Goal: Task Accomplishment & Management: Use online tool/utility

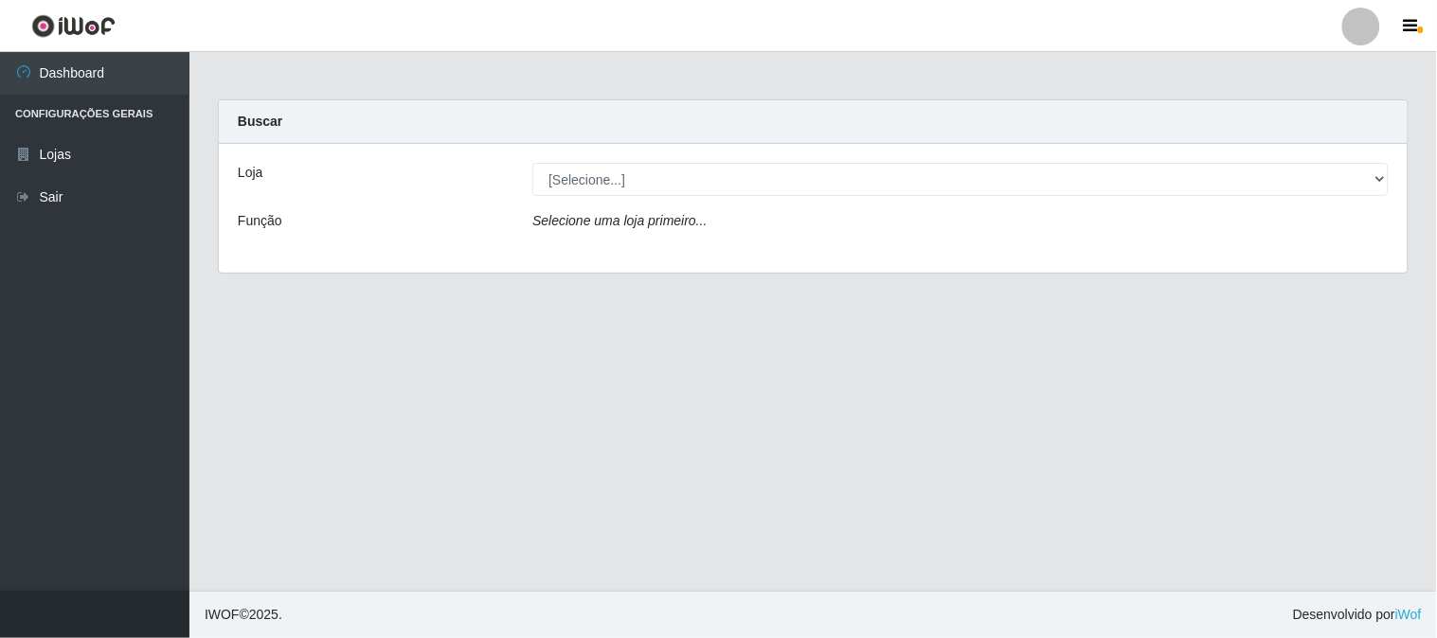
click at [788, 161] on div "Loja [Selecione...] Super Vilton Função Selecione uma loja primeiro..." at bounding box center [813, 208] width 1189 height 129
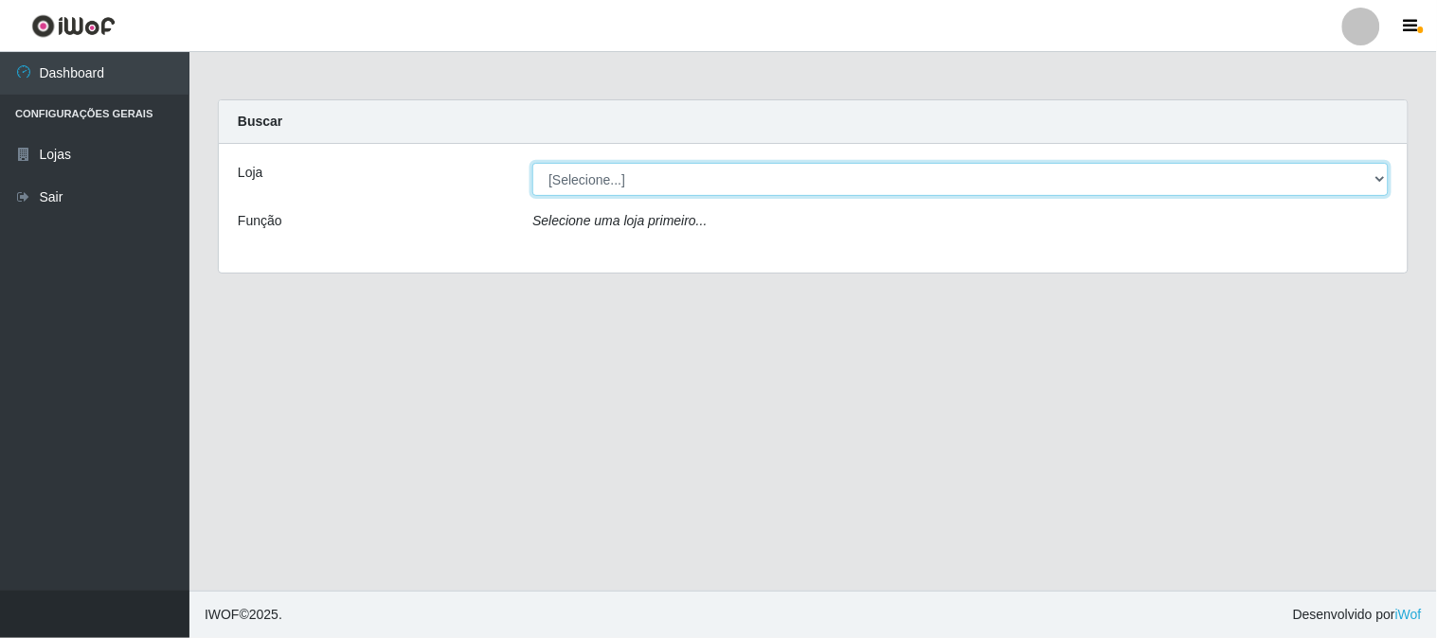
click at [782, 182] on select "[Selecione...] Super Vilton" at bounding box center [960, 179] width 856 height 33
select select "379"
click at [532, 163] on select "[Selecione...] Super Vilton" at bounding box center [960, 179] width 856 height 33
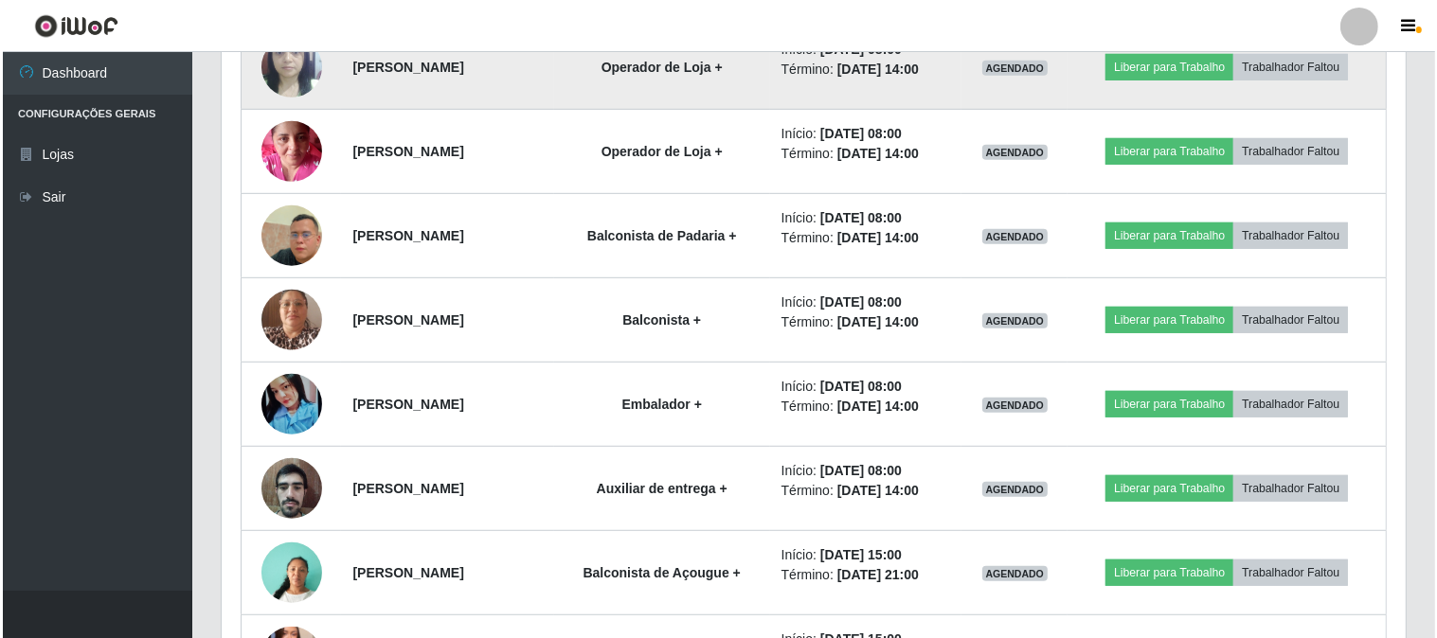
scroll to position [938, 0]
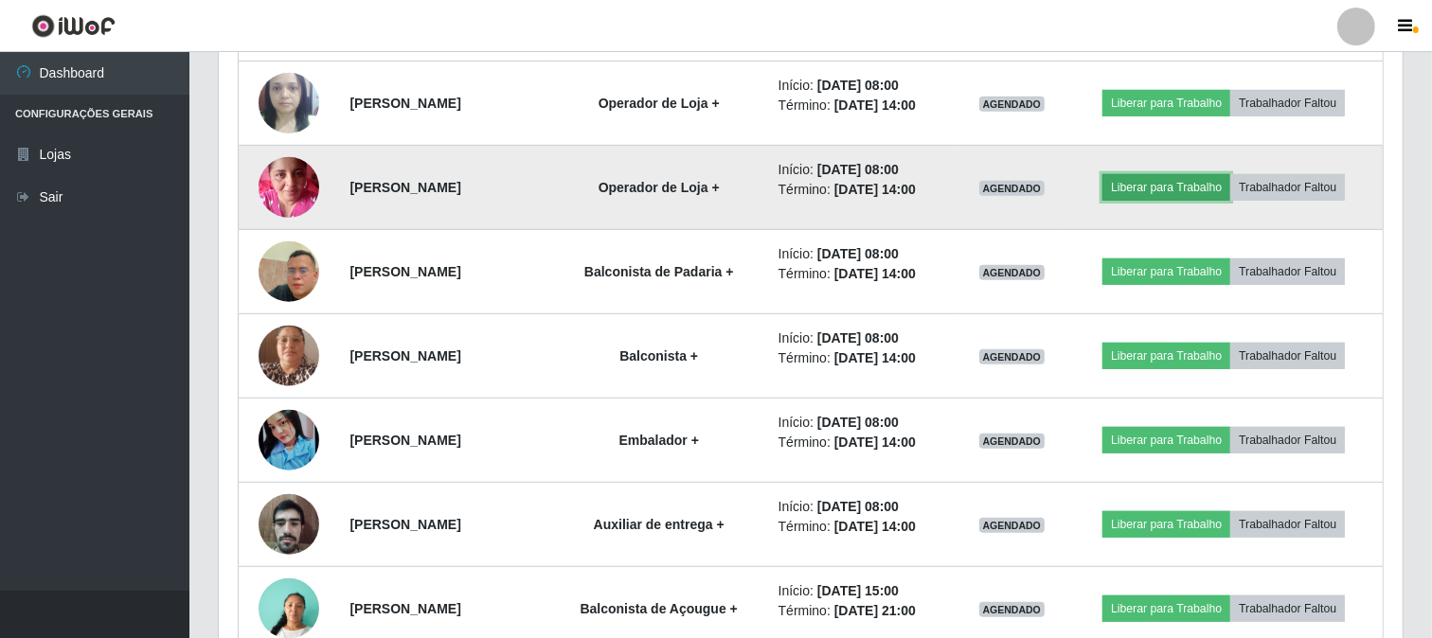
click at [1170, 193] on button "Liberar para Trabalho" at bounding box center [1167, 187] width 128 height 27
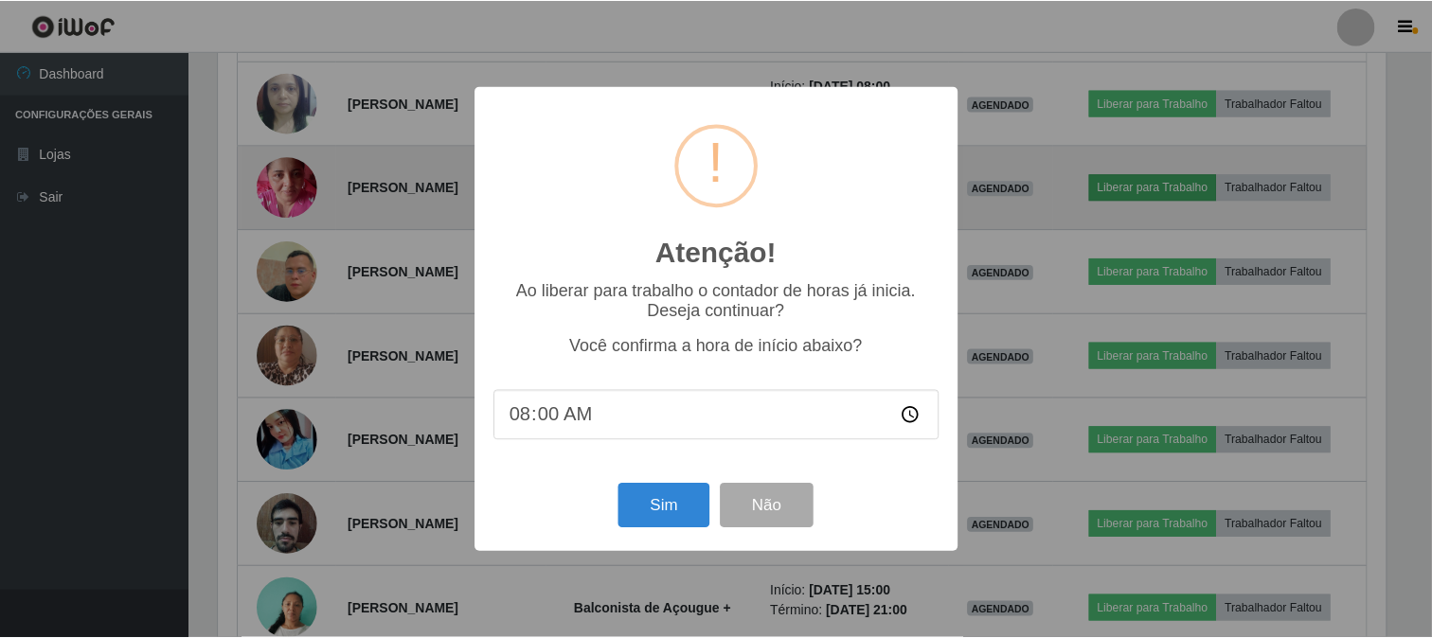
scroll to position [392, 1172]
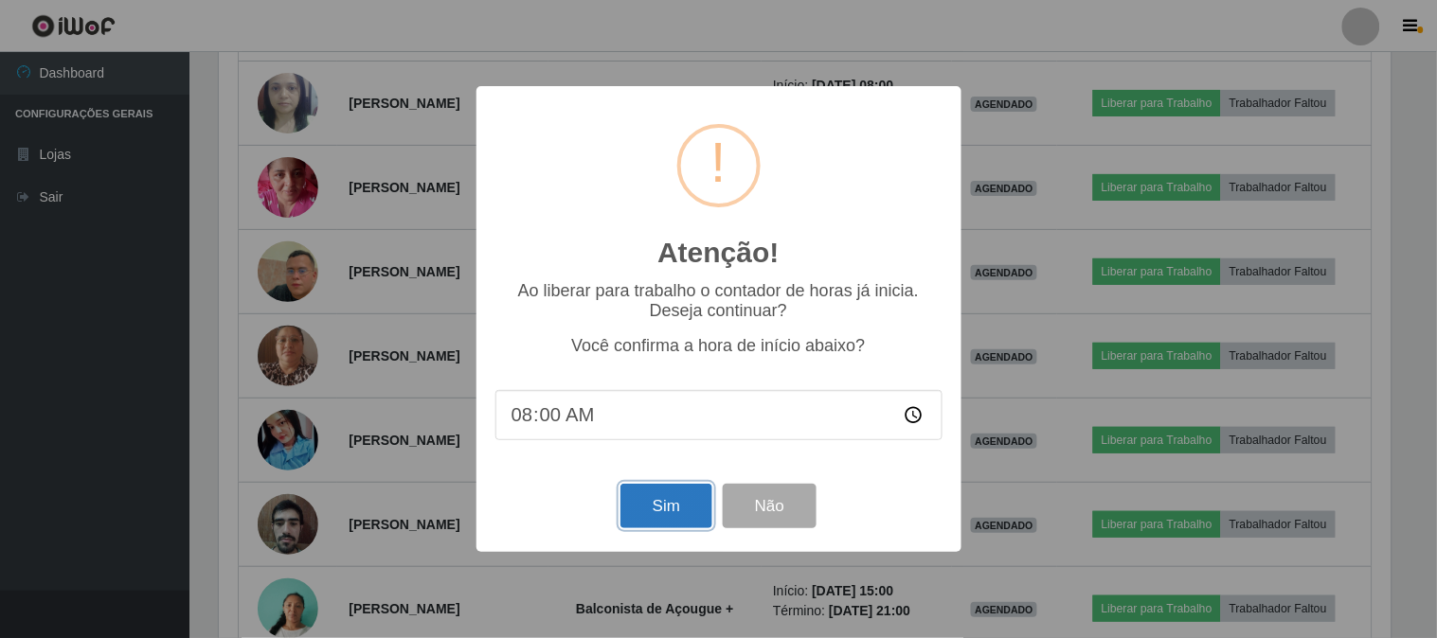
click at [670, 505] on button "Sim" at bounding box center [666, 506] width 92 height 45
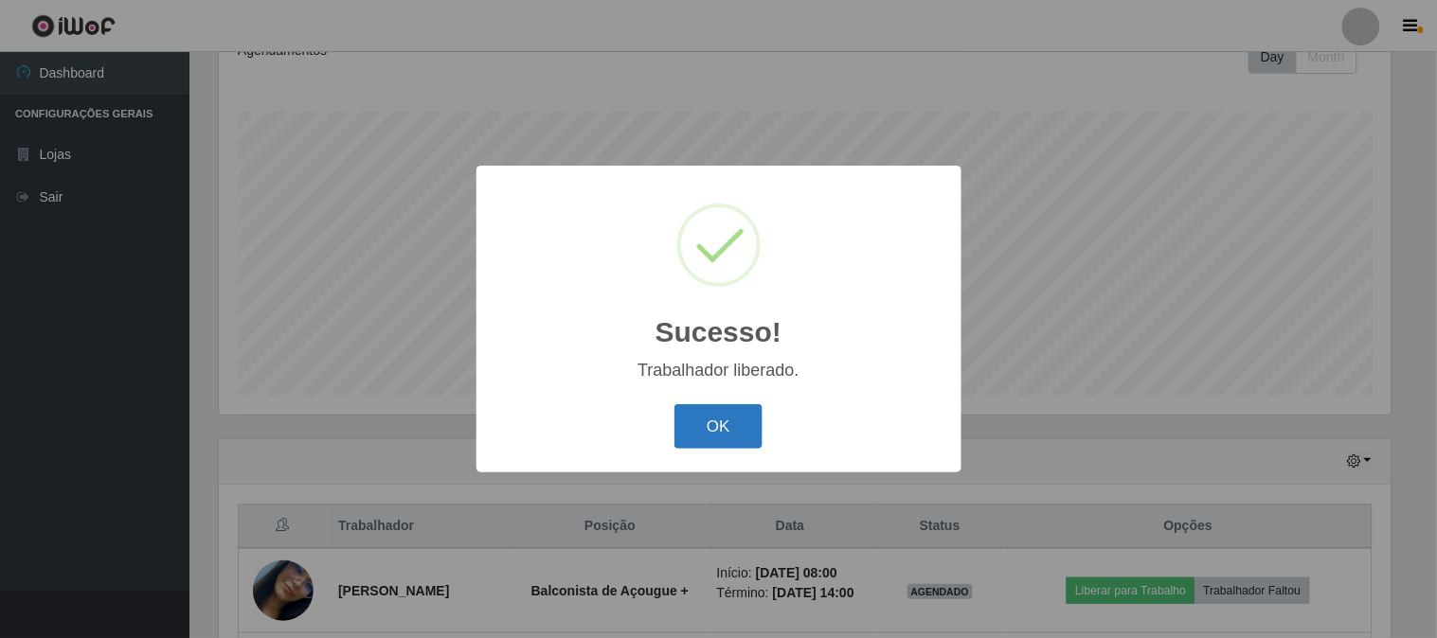
click at [708, 440] on button "OK" at bounding box center [718, 426] width 88 height 45
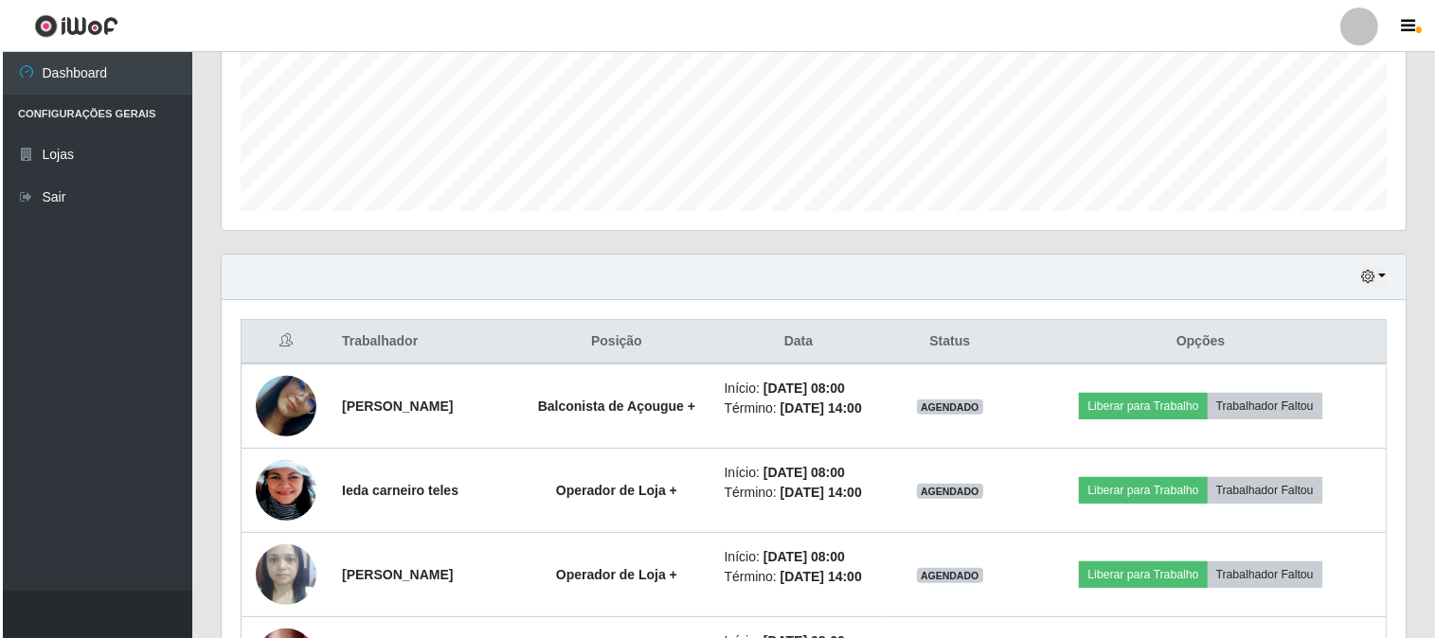
scroll to position [493, 0]
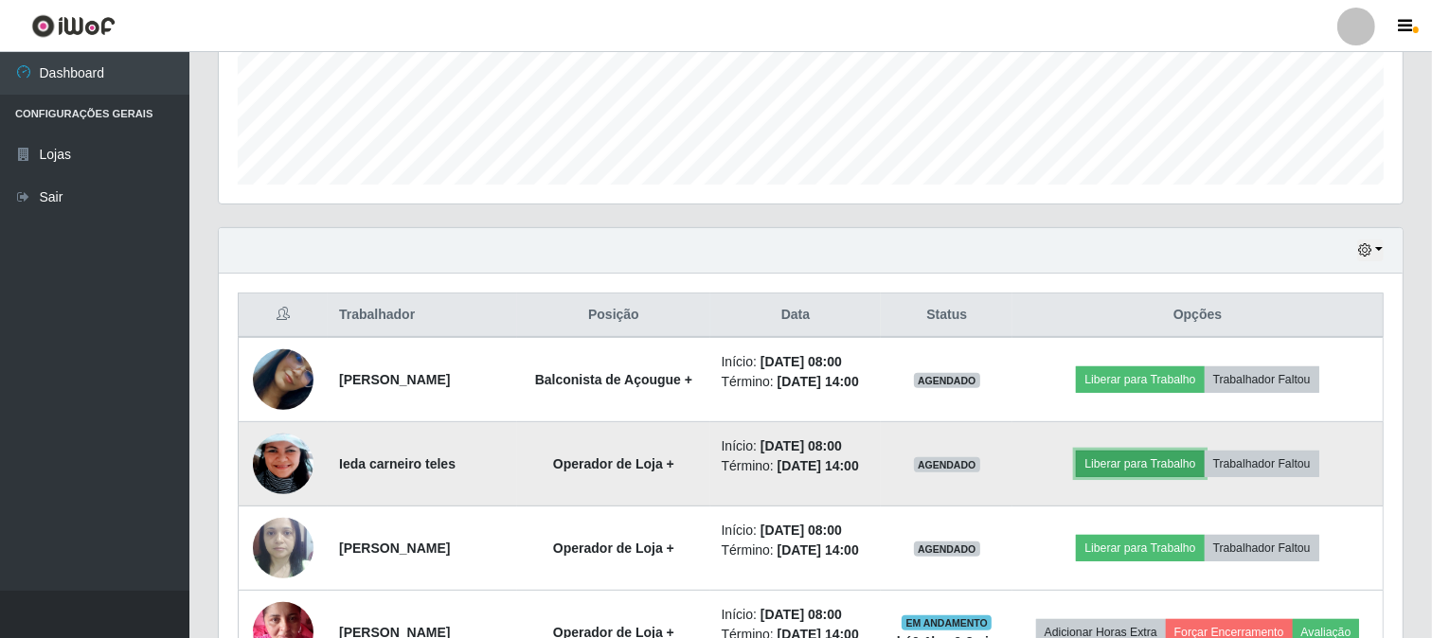
click at [1115, 477] on button "Liberar para Trabalho" at bounding box center [1140, 464] width 128 height 27
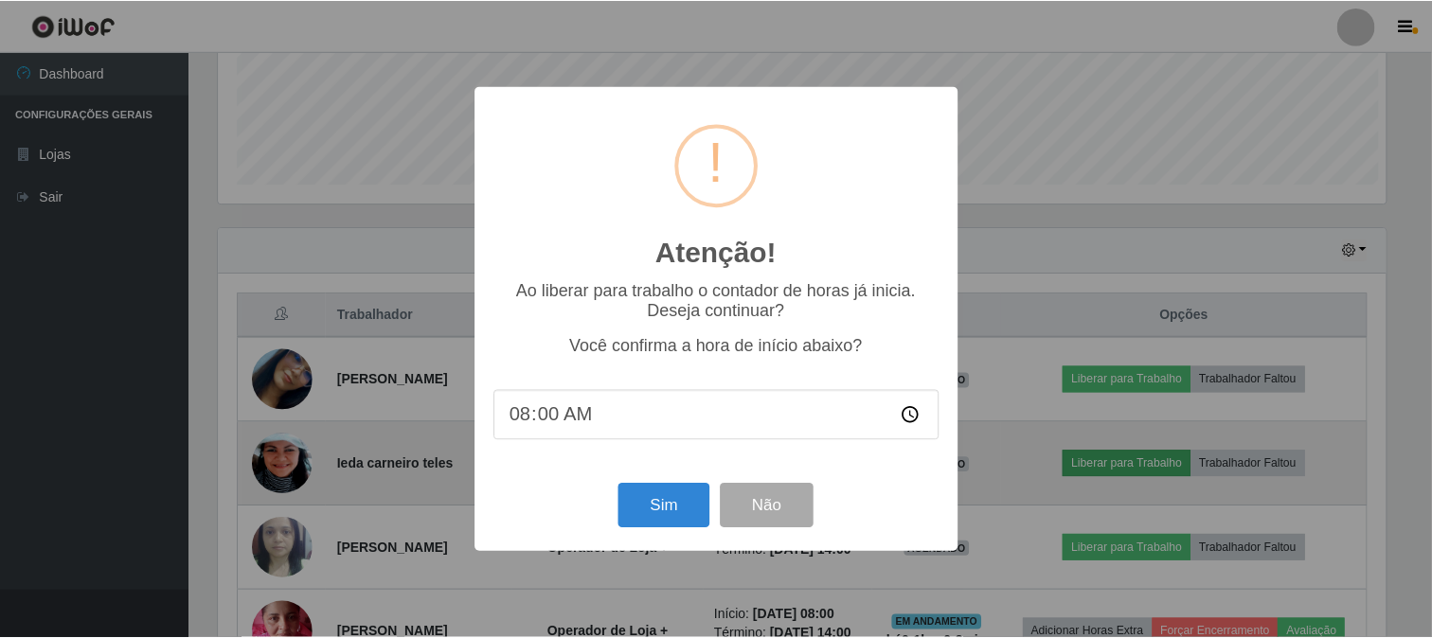
scroll to position [392, 1172]
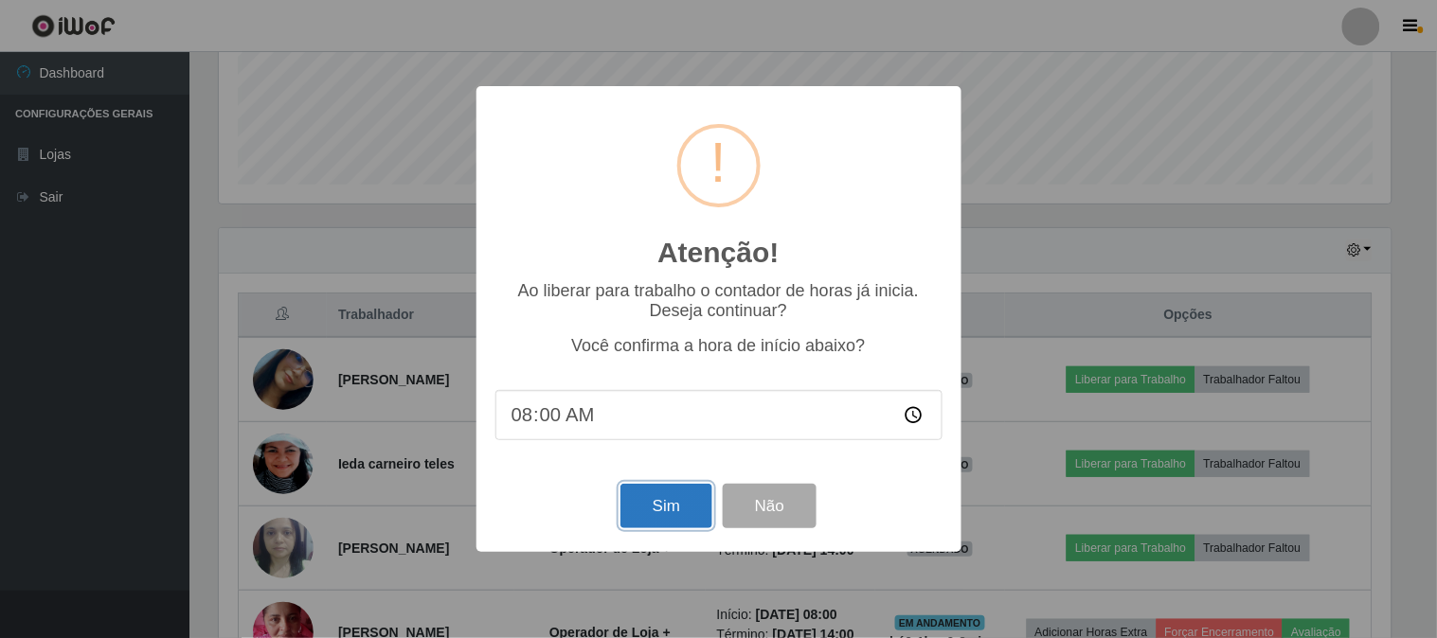
click at [652, 512] on button "Sim" at bounding box center [666, 506] width 92 height 45
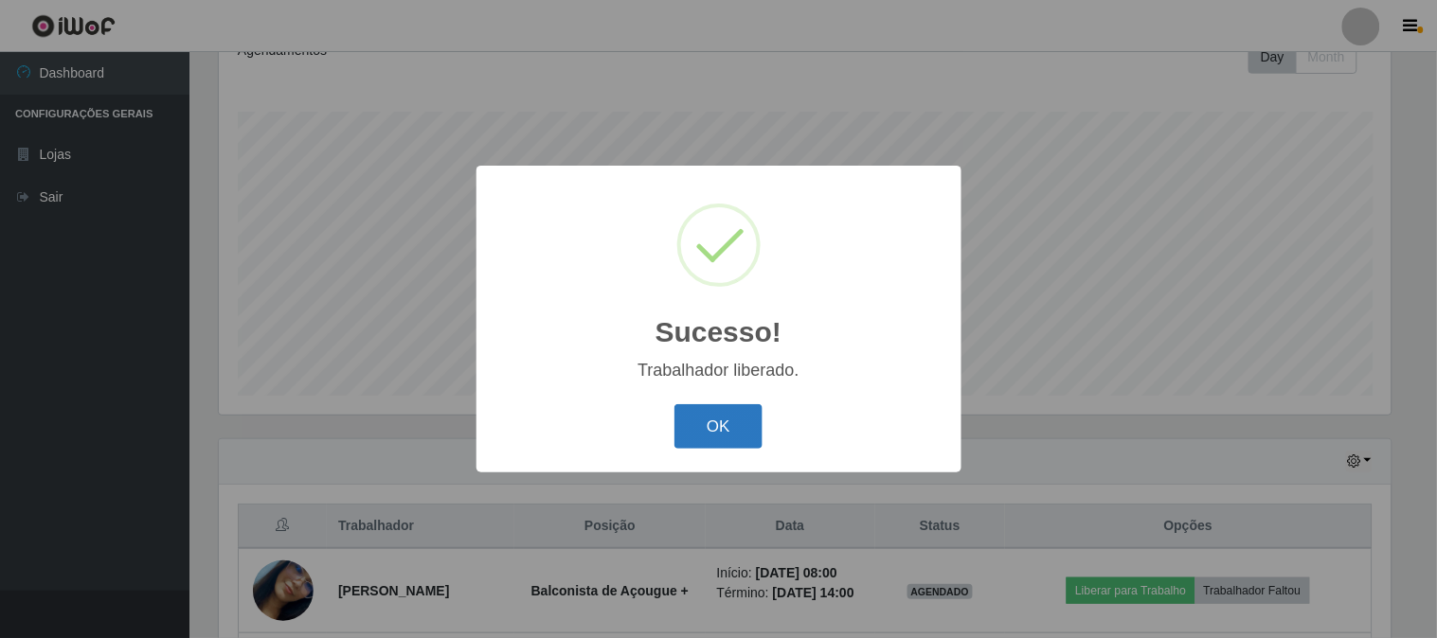
click at [740, 430] on button "OK" at bounding box center [718, 426] width 88 height 45
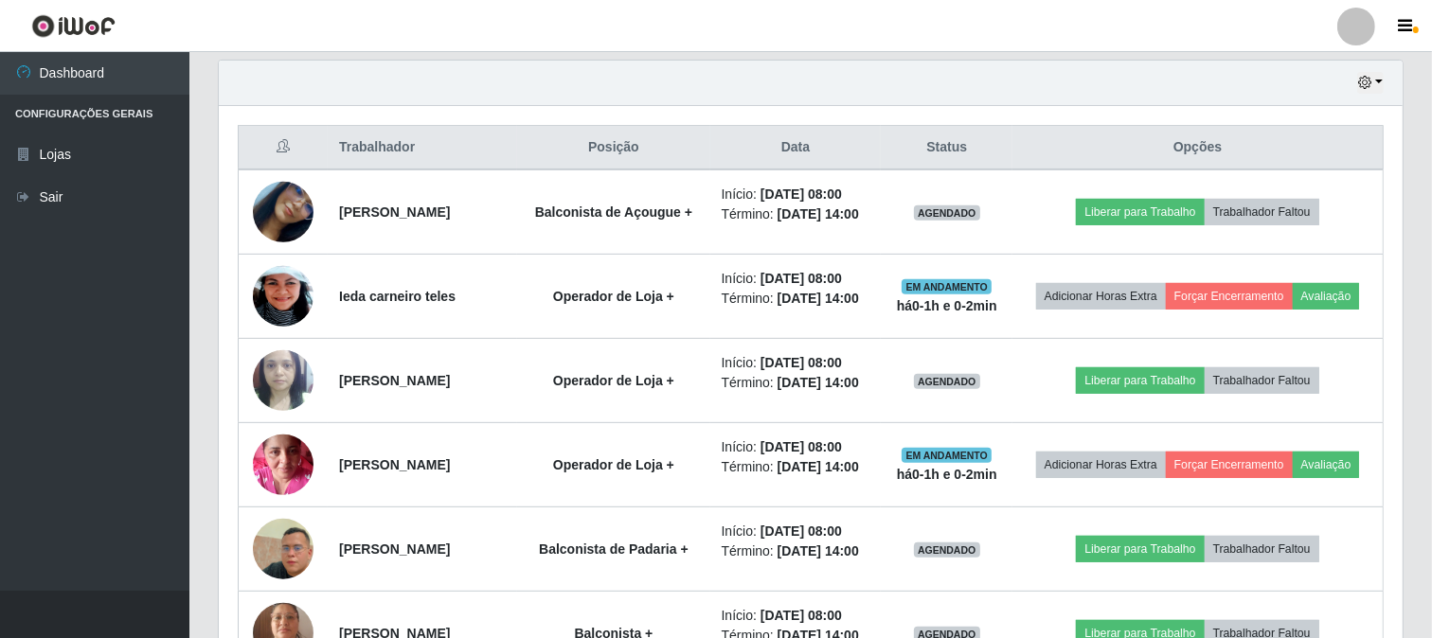
scroll to position [703, 0]
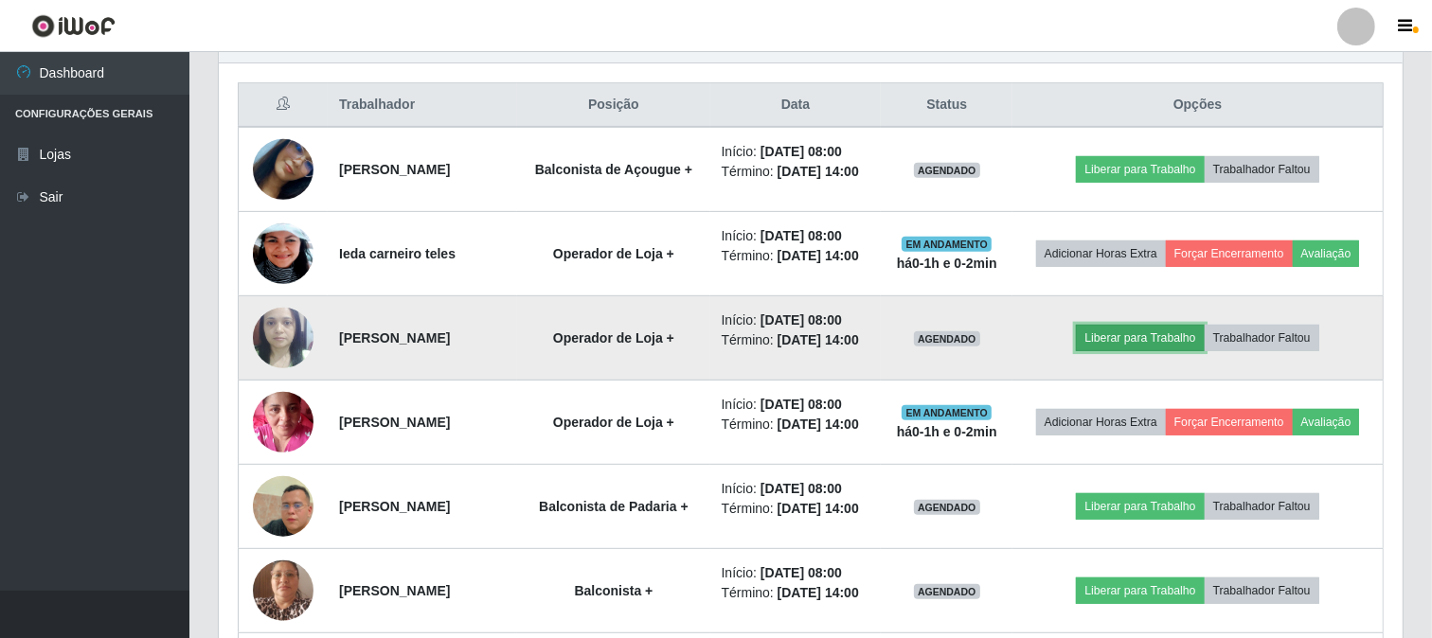
click at [1129, 351] on button "Liberar para Trabalho" at bounding box center [1140, 338] width 128 height 27
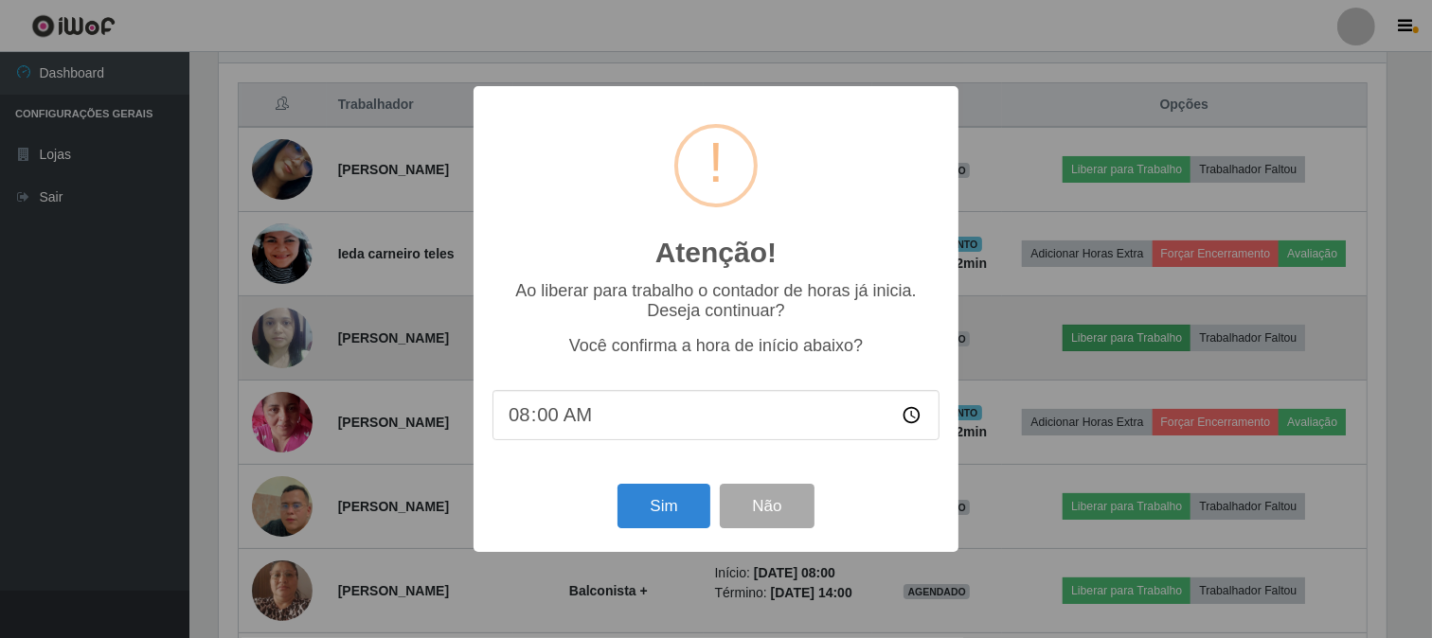
scroll to position [392, 1172]
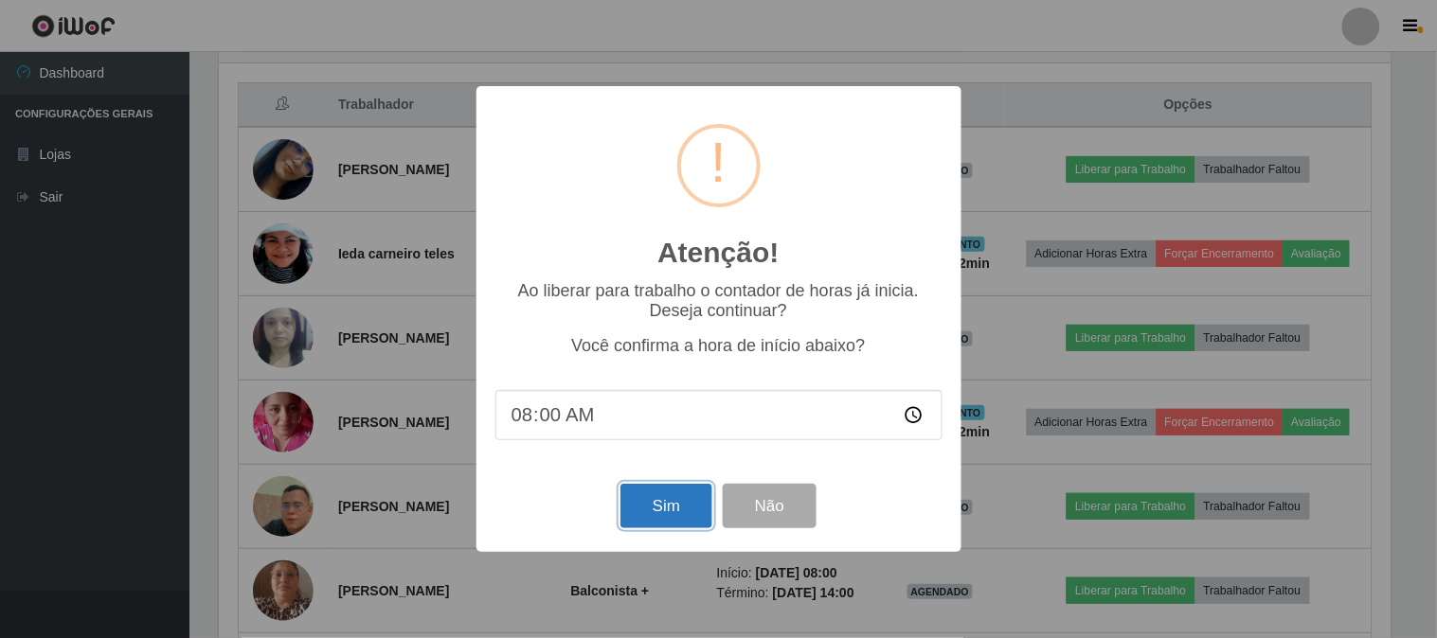
click at [651, 505] on button "Sim" at bounding box center [666, 506] width 92 height 45
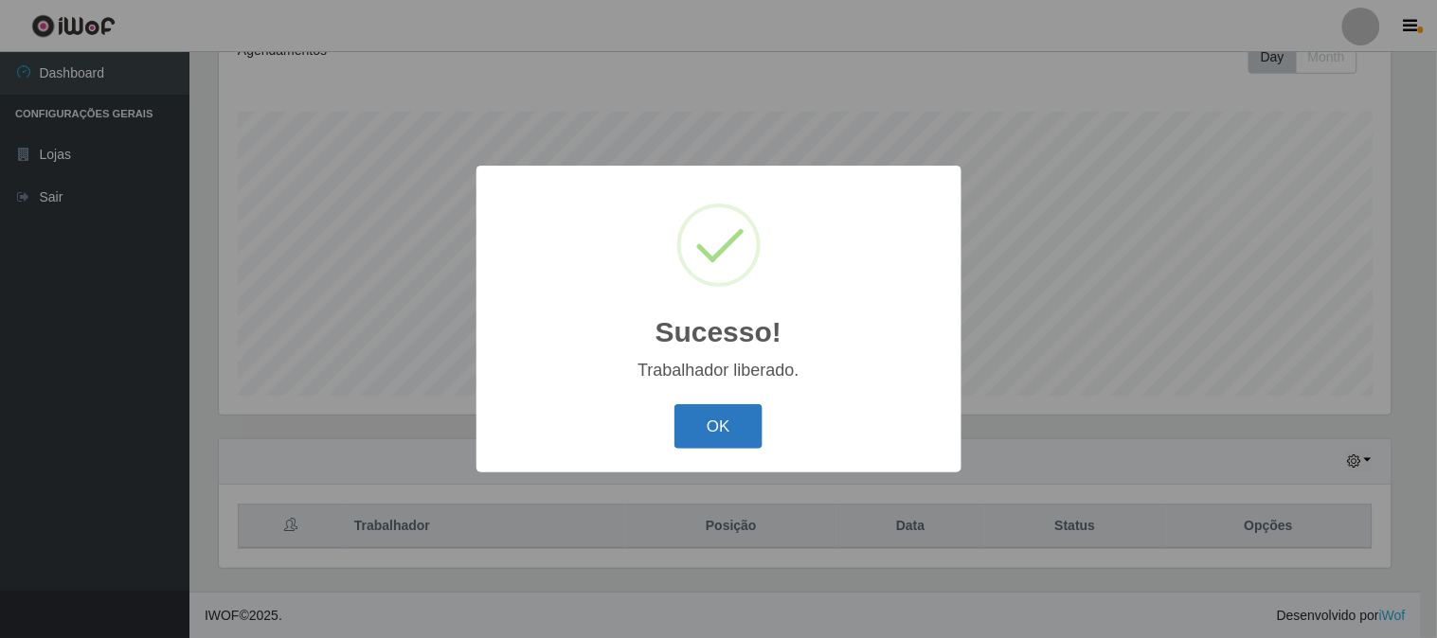
click at [715, 422] on button "OK" at bounding box center [718, 426] width 88 height 45
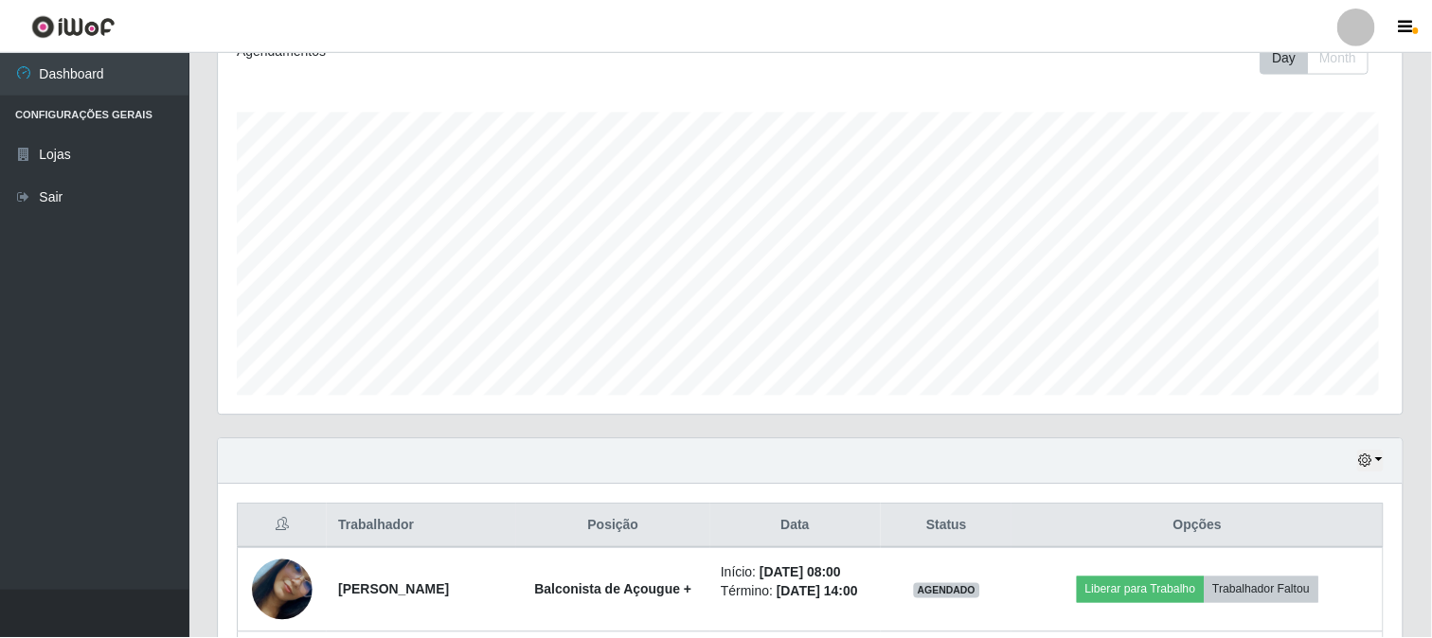
scroll to position [0, 0]
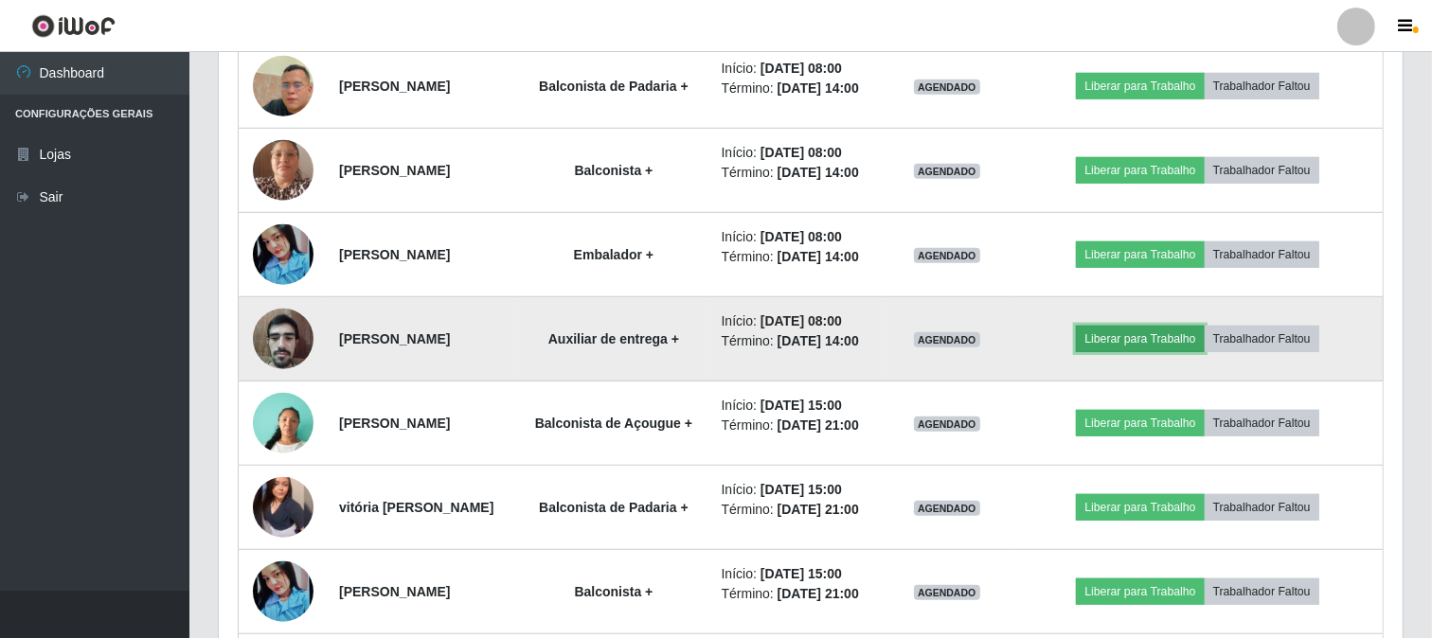
click at [1168, 352] on button "Liberar para Trabalho" at bounding box center [1140, 339] width 128 height 27
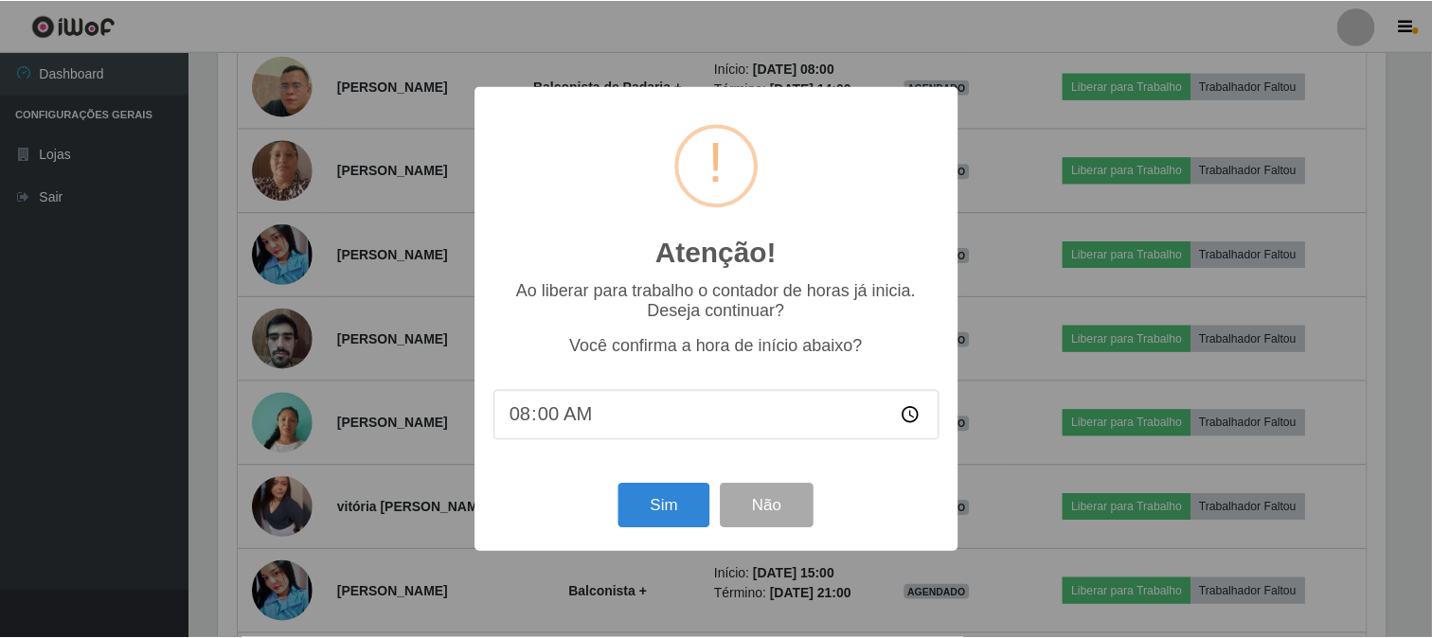
scroll to position [392, 1172]
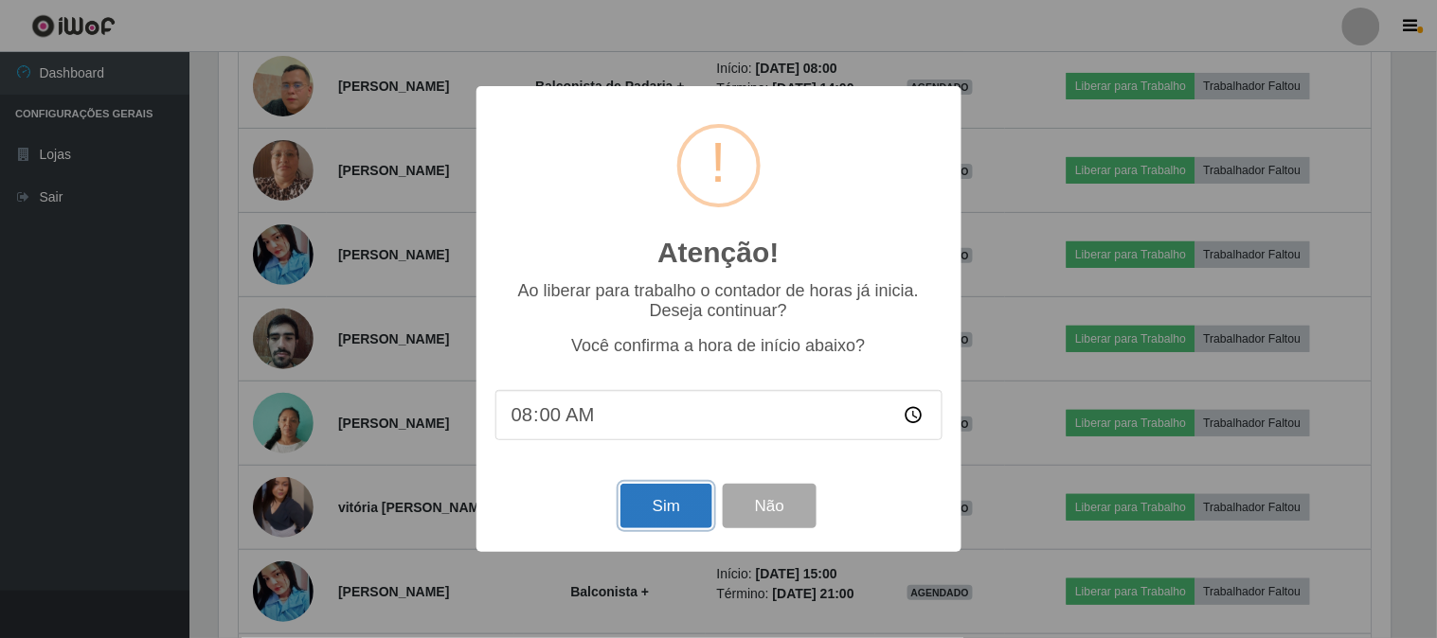
click at [667, 515] on button "Sim" at bounding box center [666, 506] width 92 height 45
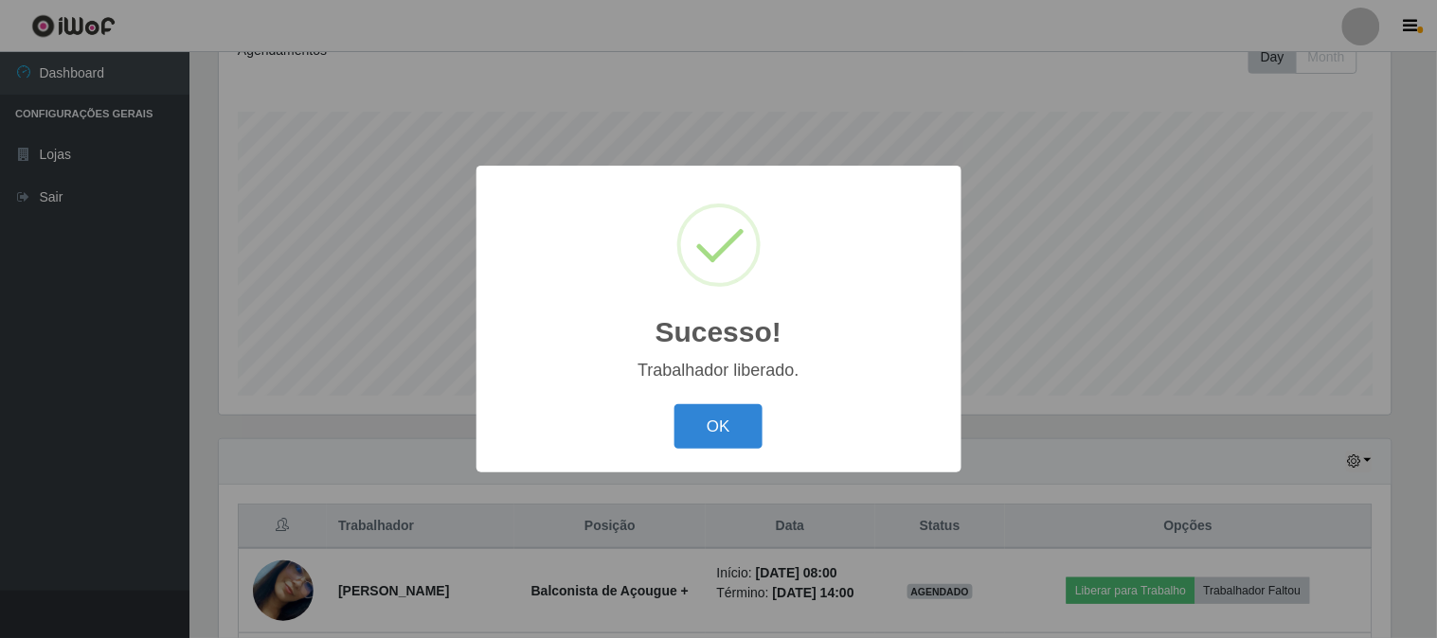
click at [793, 420] on div "OK Cancel" at bounding box center [718, 427] width 447 height 54
click at [744, 422] on button "OK" at bounding box center [718, 426] width 88 height 45
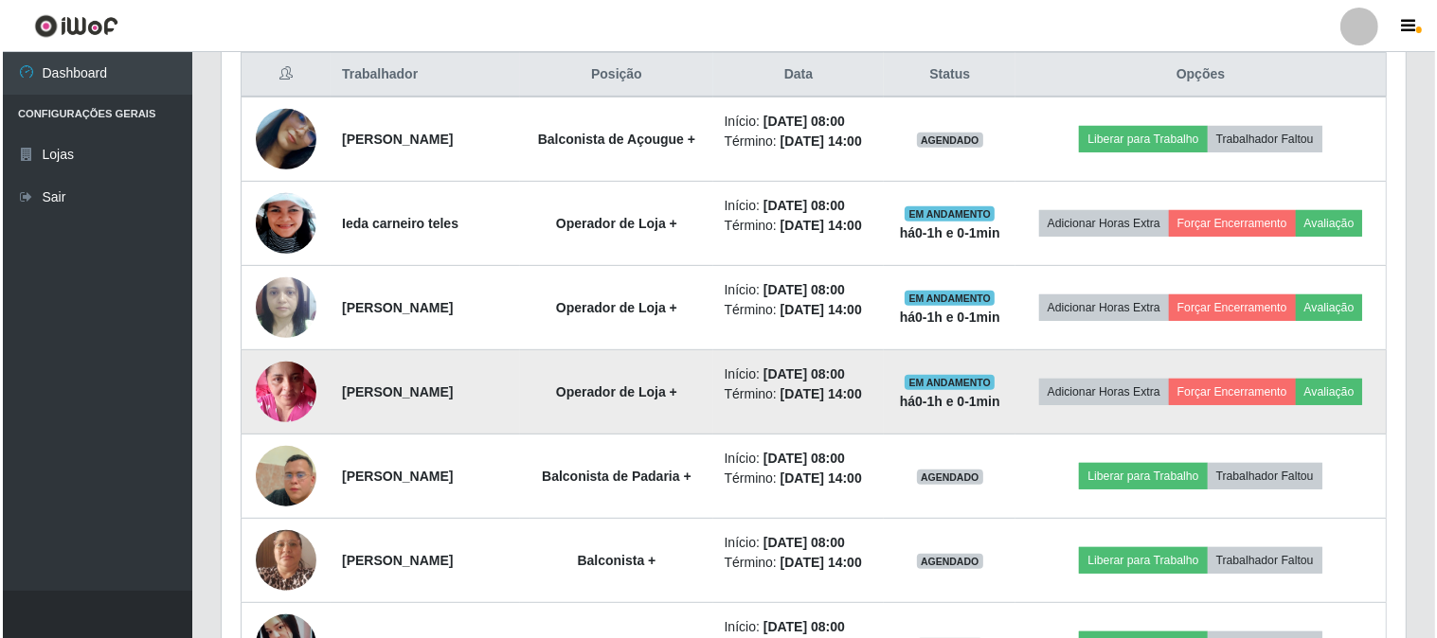
scroll to position [598, 0]
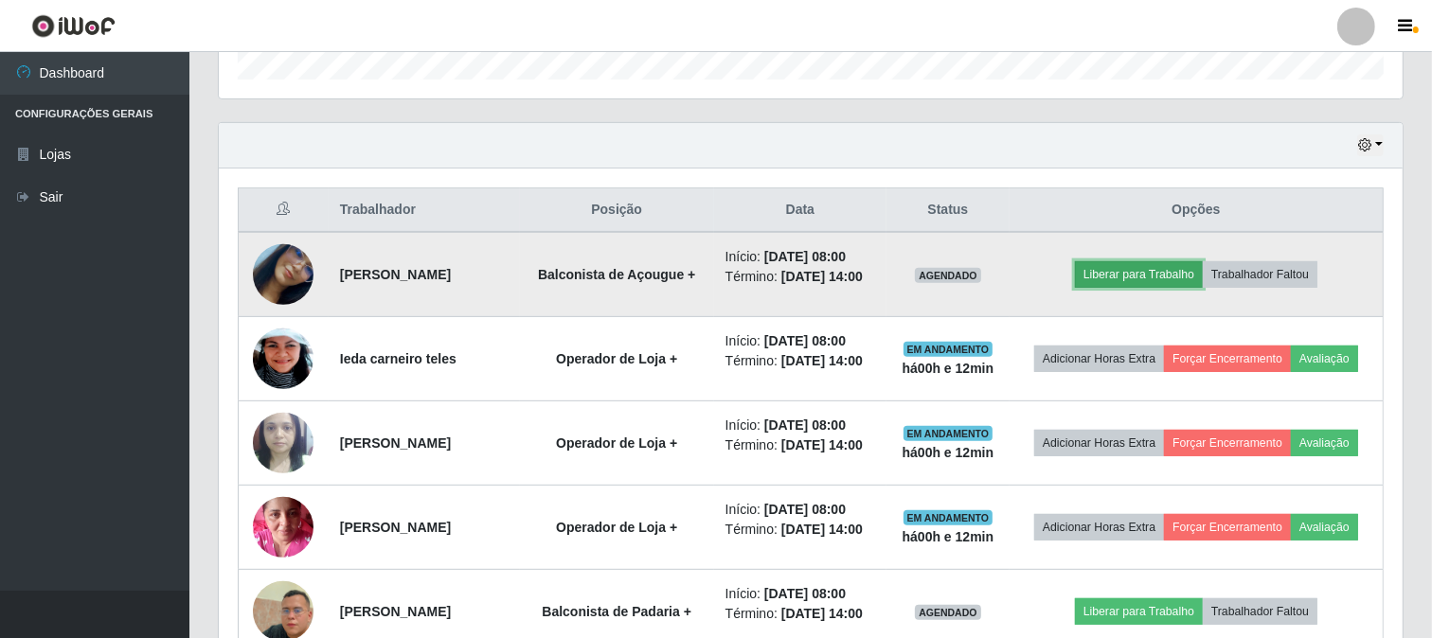
click at [1124, 285] on button "Liberar para Trabalho" at bounding box center [1139, 274] width 128 height 27
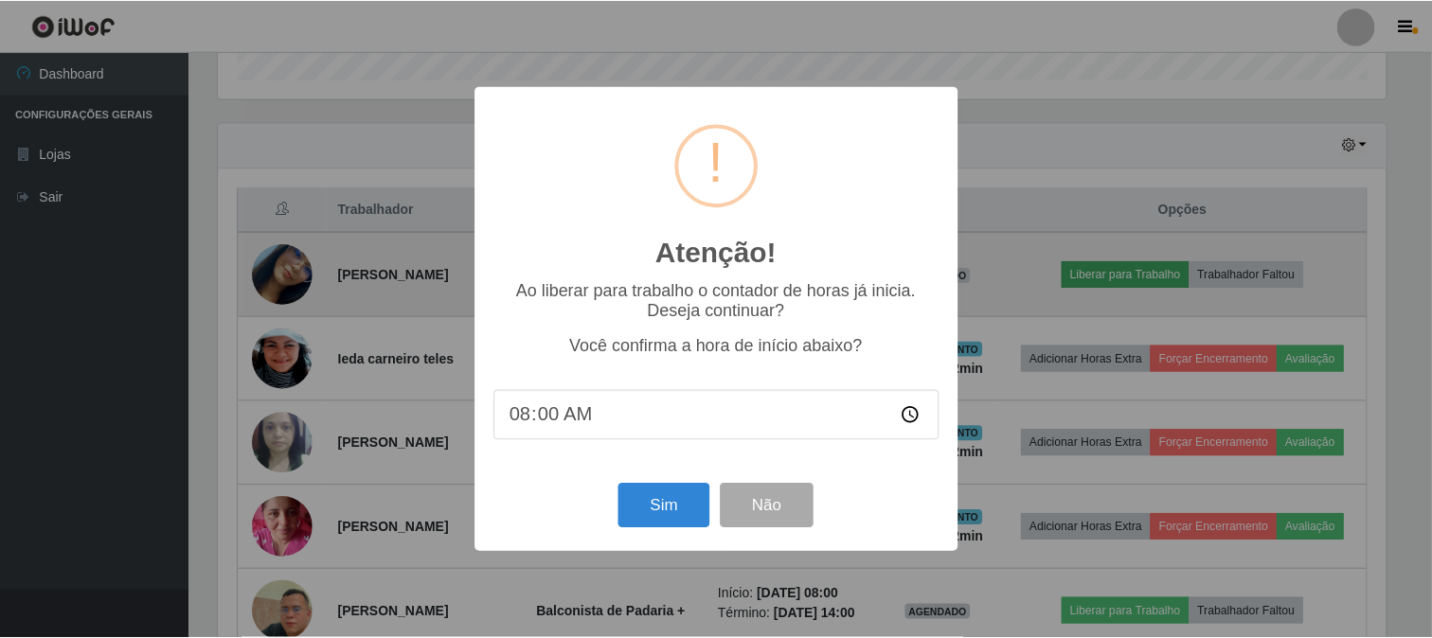
scroll to position [392, 1172]
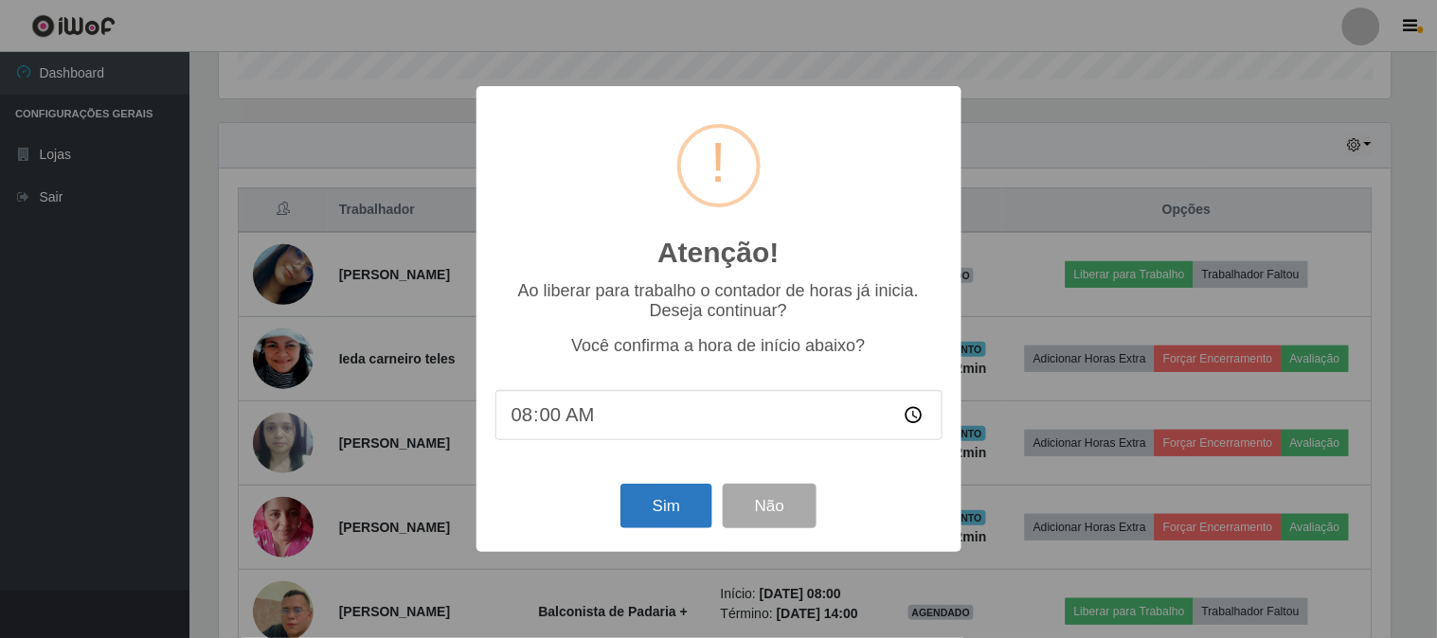
drag, startPoint x: 671, startPoint y: 531, endPoint x: 671, endPoint y: 512, distance: 19.9
click at [671, 529] on div "Sim Não" at bounding box center [718, 506] width 447 height 54
drag, startPoint x: 667, startPoint y: 513, endPoint x: 629, endPoint y: 488, distance: 45.7
click at [646, 521] on button "Sim" at bounding box center [666, 506] width 92 height 45
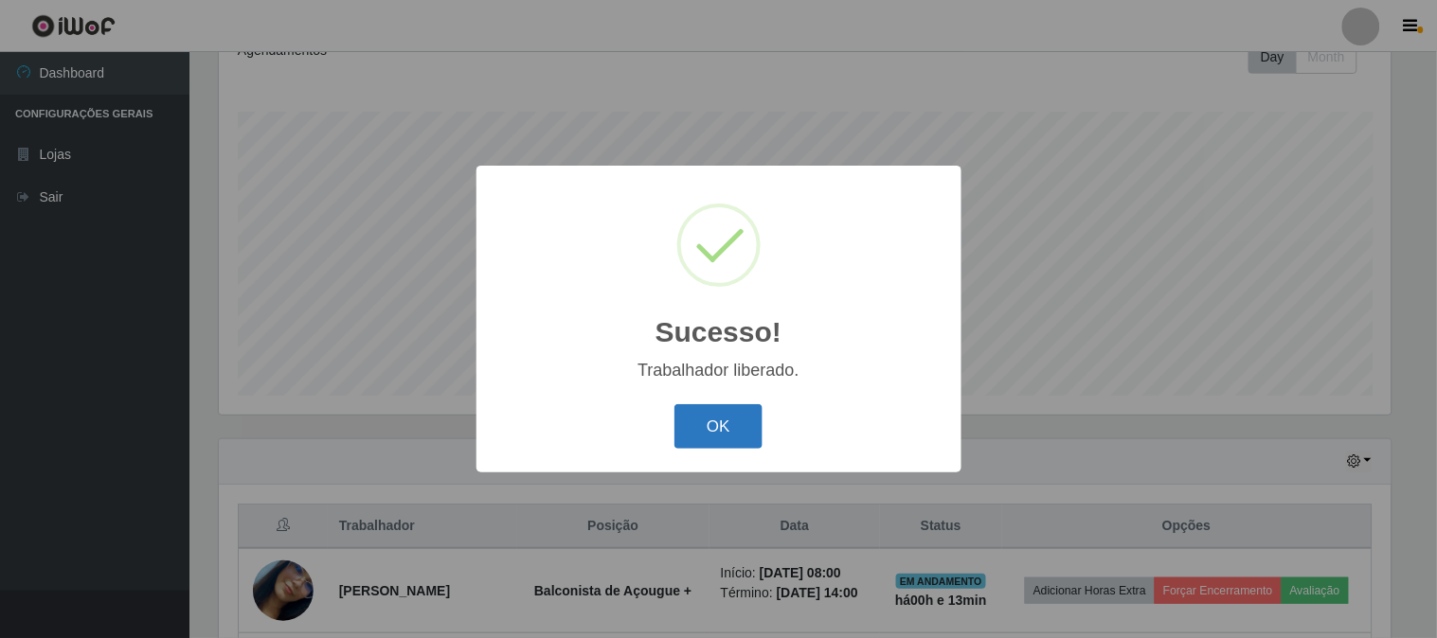
click at [739, 446] on button "OK" at bounding box center [718, 426] width 88 height 45
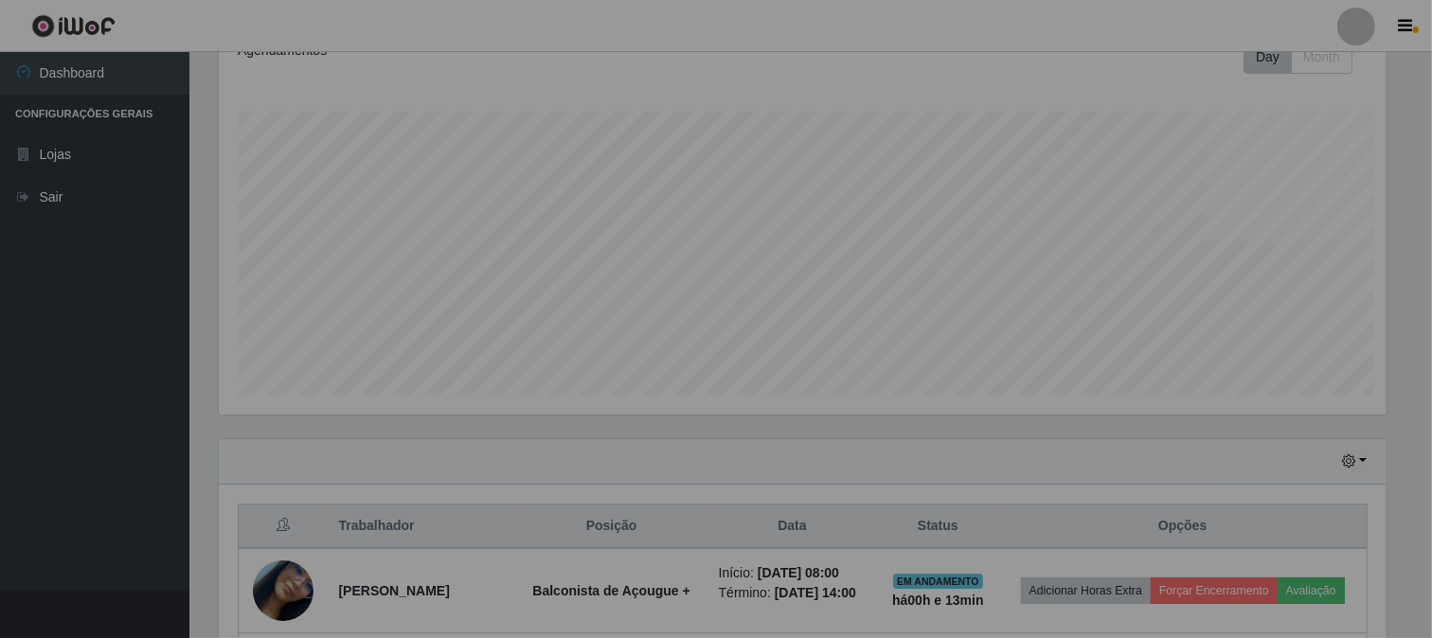
scroll to position [392, 1184]
